Goal: Check status: Check status

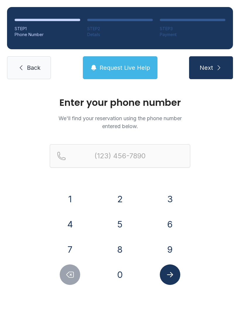
click at [119, 248] on button "8" at bounding box center [120, 249] width 20 height 20
click at [76, 200] on button "1" at bounding box center [70, 199] width 20 height 20
click at [169, 199] on button "3" at bounding box center [170, 199] width 20 height 20
click at [70, 223] on button "4" at bounding box center [70, 224] width 20 height 20
click at [176, 223] on button "6" at bounding box center [170, 224] width 20 height 20
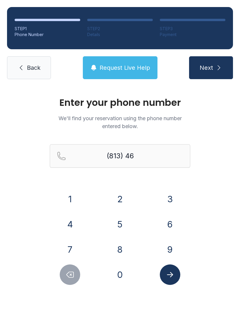
click at [118, 252] on button "8" at bounding box center [120, 249] width 20 height 20
click at [172, 221] on button "6" at bounding box center [170, 224] width 20 height 20
click at [69, 195] on button "1" at bounding box center [70, 199] width 20 height 20
click at [168, 215] on button "6" at bounding box center [170, 224] width 20 height 20
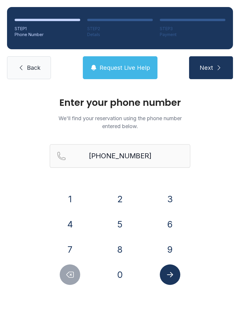
click at [217, 63] on button "Next" at bounding box center [211, 67] width 44 height 23
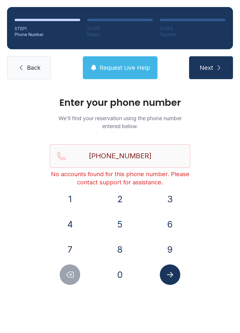
click at [170, 273] on icon "Submit lookup form" at bounding box center [170, 274] width 9 height 9
click at [68, 281] on button "Delete number" at bounding box center [70, 274] width 20 height 20
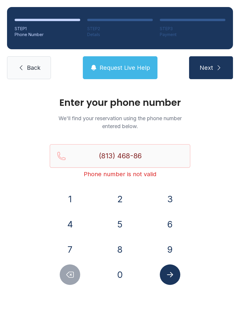
click at [64, 287] on div "Enter your phone number We'll find your reservation using the phone number ente…" at bounding box center [120, 197] width 240 height 222
click at [66, 287] on div "Enter your phone number We'll find your reservation using the phone number ente…" at bounding box center [120, 197] width 240 height 222
click at [69, 281] on button "Delete number" at bounding box center [70, 274] width 20 height 20
click at [72, 273] on icon "Delete number" at bounding box center [70, 274] width 9 height 9
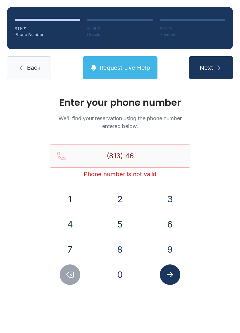
click at [72, 272] on icon "Delete number" at bounding box center [70, 274] width 9 height 9
click at [71, 271] on icon "Delete number" at bounding box center [70, 274] width 9 height 9
click at [73, 266] on button "Delete number" at bounding box center [70, 274] width 20 height 20
type input "(8"
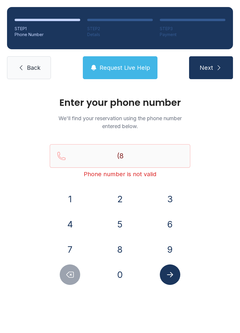
click at [73, 266] on button "Delete number" at bounding box center [70, 274] width 20 height 20
click at [74, 265] on button "Delete number" at bounding box center [70, 274] width 20 height 20
click at [120, 245] on button "8" at bounding box center [120, 249] width 20 height 20
click at [70, 195] on button "1" at bounding box center [70, 199] width 20 height 20
click at [170, 197] on button "3" at bounding box center [170, 199] width 20 height 20
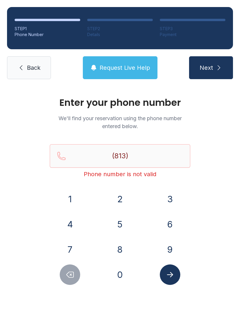
click at [74, 221] on button "4" at bounding box center [70, 224] width 20 height 20
click at [165, 221] on button "6" at bounding box center [170, 224] width 20 height 20
click at [125, 244] on button "8" at bounding box center [120, 249] width 20 height 20
click at [122, 247] on button "8" at bounding box center [120, 249] width 20 height 20
click at [171, 225] on button "6" at bounding box center [170, 224] width 20 height 20
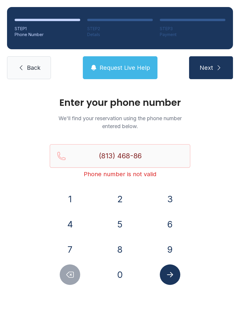
click at [74, 198] on button "1" at bounding box center [70, 199] width 20 height 20
click at [168, 220] on button "6" at bounding box center [170, 224] width 20 height 20
type input "[PHONE_NUMBER]"
click at [170, 273] on icon "Submit lookup form" at bounding box center [170, 274] width 9 height 9
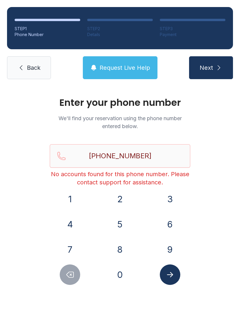
click at [218, 73] on button "Next" at bounding box center [211, 67] width 44 height 23
click at [37, 63] on link "Back" at bounding box center [29, 67] width 44 height 23
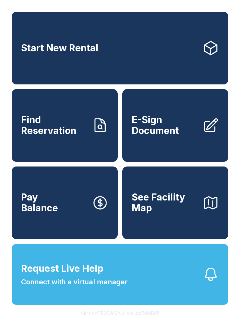
click at [71, 136] on span "Find Reservation" at bounding box center [54, 124] width 66 height 21
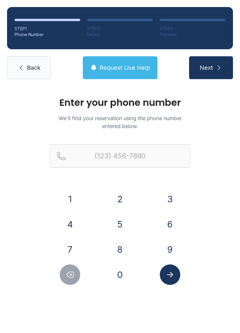
click at [121, 249] on button "8" at bounding box center [120, 249] width 20 height 20
type input "(8"
click at [72, 186] on form "(8 1 2 3 4 5 6 7 8 9 0" at bounding box center [120, 214] width 141 height 141
click at [73, 269] on button "Delete number" at bounding box center [70, 274] width 20 height 20
click at [71, 192] on button "1" at bounding box center [70, 199] width 20 height 20
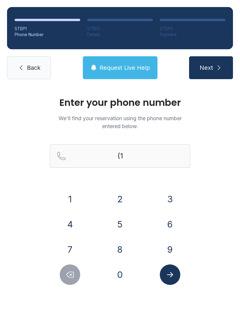
click at [125, 252] on button "8" at bounding box center [120, 249] width 20 height 20
click at [73, 194] on button "1" at bounding box center [70, 199] width 20 height 20
click at [167, 189] on button "3" at bounding box center [170, 199] width 20 height 20
click at [71, 223] on button "4" at bounding box center [70, 224] width 20 height 20
click at [170, 215] on button "6" at bounding box center [170, 224] width 20 height 20
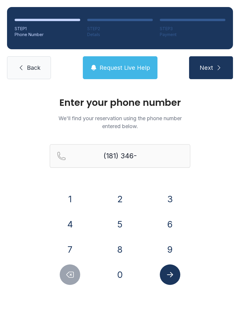
click at [120, 246] on button "8" at bounding box center [120, 249] width 20 height 20
click at [120, 245] on button "8" at bounding box center [120, 249] width 20 height 20
click at [174, 217] on button "6" at bounding box center [170, 224] width 20 height 20
click at [72, 196] on button "1" at bounding box center [70, 199] width 20 height 20
click at [174, 222] on button "6" at bounding box center [170, 224] width 20 height 20
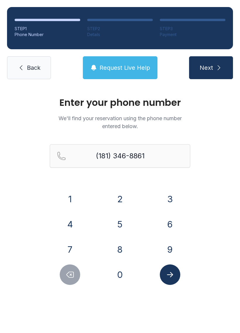
click at [169, 224] on button "6" at bounding box center [170, 224] width 20 height 20
click at [69, 270] on button "Delete number" at bounding box center [70, 274] width 20 height 20
click at [69, 269] on button "Delete number" at bounding box center [70, 274] width 20 height 20
click at [75, 269] on button "Delete number" at bounding box center [70, 274] width 20 height 20
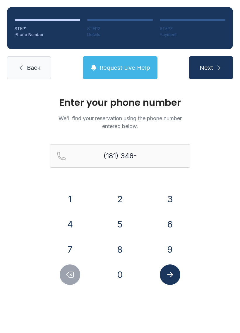
click at [77, 271] on button "Delete number" at bounding box center [70, 274] width 20 height 20
click at [76, 271] on button "Delete number" at bounding box center [70, 274] width 20 height 20
click at [76, 269] on button "Delete number" at bounding box center [70, 274] width 20 height 20
click at [73, 270] on button "Delete number" at bounding box center [70, 274] width 20 height 20
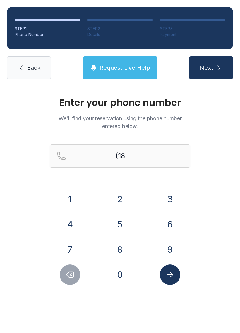
type input "(1"
click at [73, 270] on button "Delete number" at bounding box center [70, 274] width 20 height 20
click at [75, 269] on button "Delete number" at bounding box center [70, 274] width 20 height 20
click at [125, 247] on button "8" at bounding box center [120, 249] width 20 height 20
click at [72, 204] on button "1" at bounding box center [70, 199] width 20 height 20
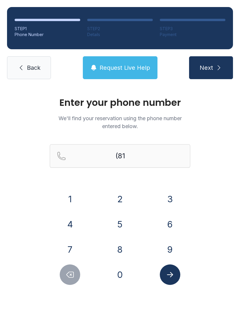
click at [175, 199] on button "3" at bounding box center [170, 199] width 20 height 20
click at [74, 220] on button "4" at bounding box center [70, 224] width 20 height 20
click at [172, 221] on button "6" at bounding box center [170, 224] width 20 height 20
click at [123, 247] on button "8" at bounding box center [120, 249] width 20 height 20
click at [123, 246] on button "8" at bounding box center [120, 249] width 20 height 20
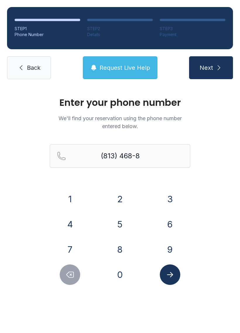
click at [175, 225] on button "6" at bounding box center [170, 224] width 20 height 20
click at [73, 200] on button "1" at bounding box center [70, 199] width 20 height 20
click at [167, 223] on button "6" at bounding box center [170, 224] width 20 height 20
type input "[PHONE_NUMBER]"
click at [175, 271] on button "Submit lookup form" at bounding box center [170, 274] width 20 height 20
